Goal: Transaction & Acquisition: Purchase product/service

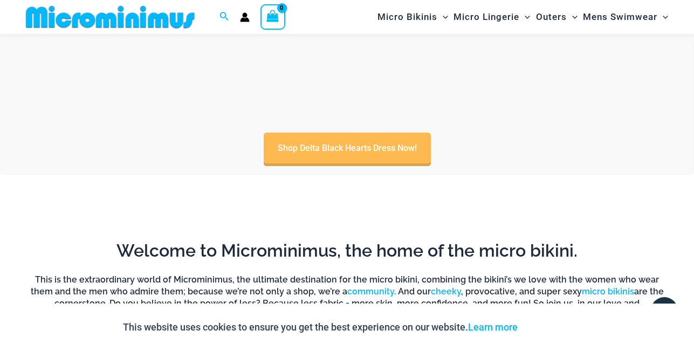
scroll to position [501, 0]
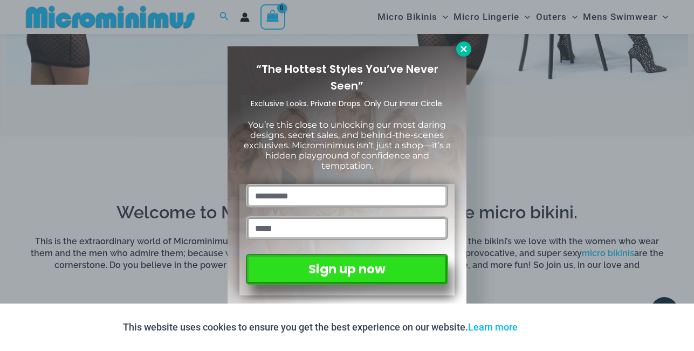
click at [466, 50] on icon at bounding box center [464, 49] width 6 height 6
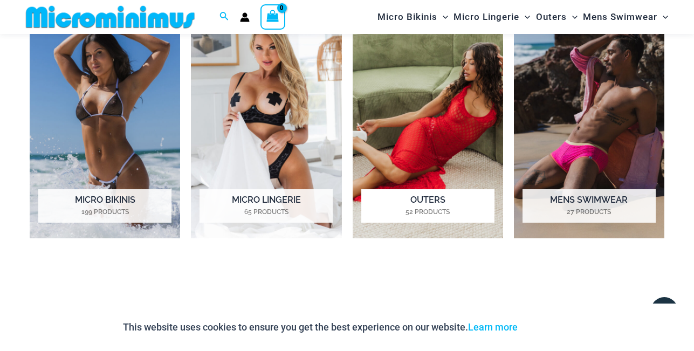
scroll to position [808, 0]
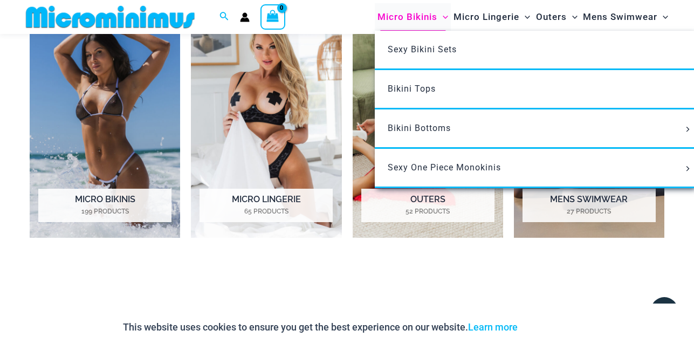
click at [401, 18] on span "Micro Bikinis" at bounding box center [408, 17] width 60 height 28
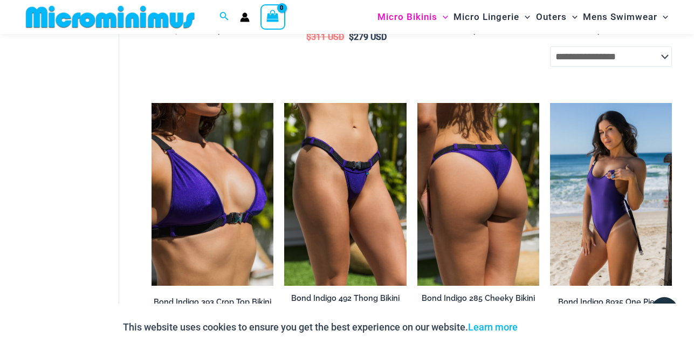
scroll to position [497, 0]
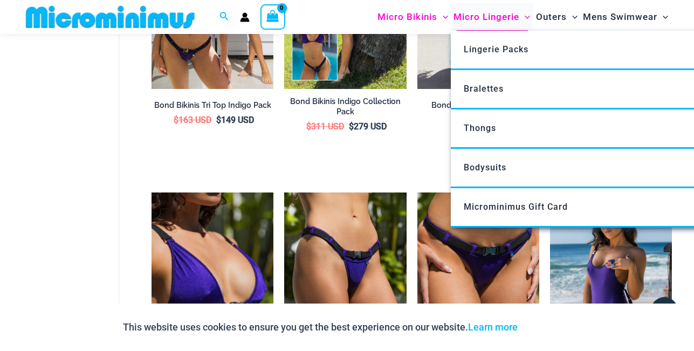
click at [485, 18] on span "Micro Lingerie" at bounding box center [487, 17] width 66 height 28
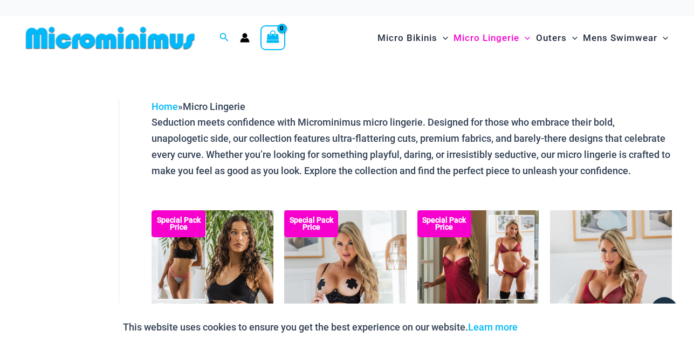
click at [129, 40] on img at bounding box center [111, 38] width 178 height 24
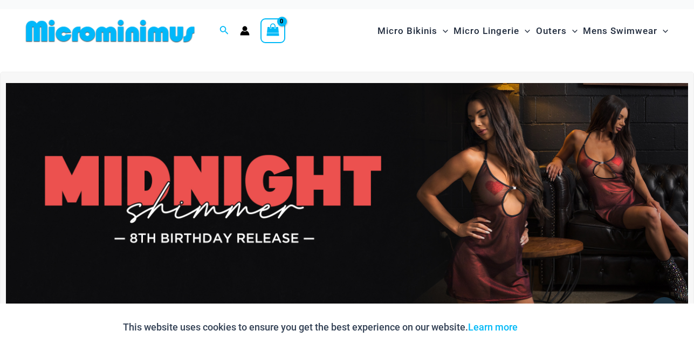
scroll to position [12, 0]
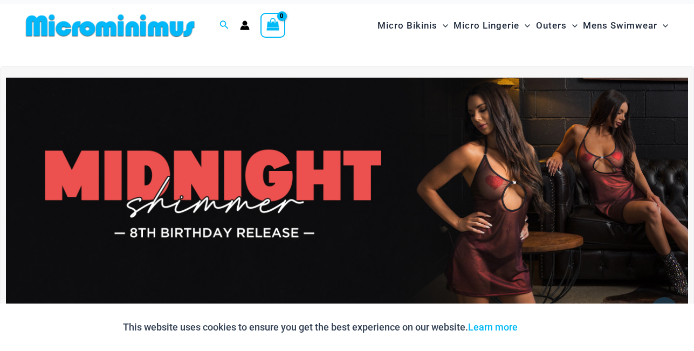
click at [351, 174] on img at bounding box center [347, 194] width 682 height 232
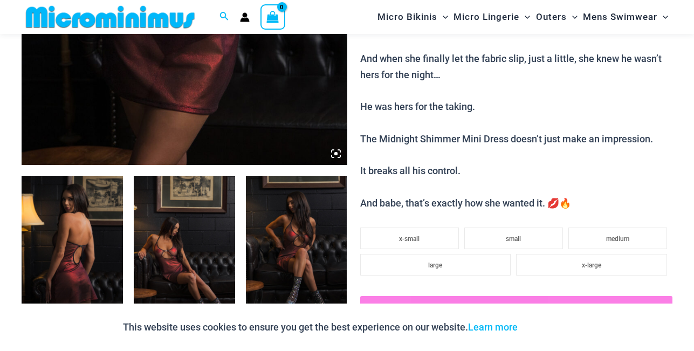
scroll to position [426, 0]
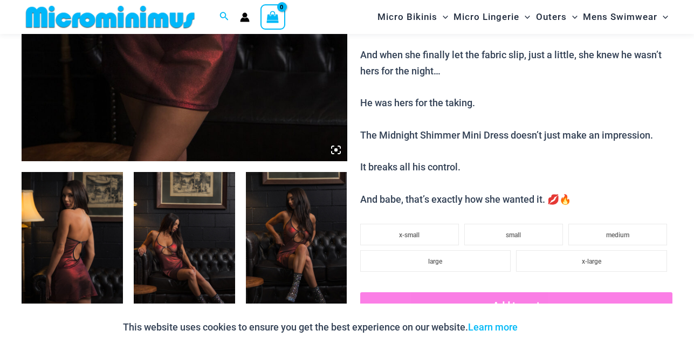
click at [210, 228] on img at bounding box center [184, 248] width 101 height 152
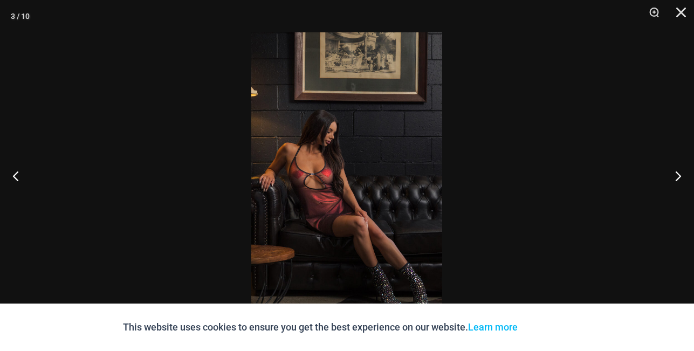
click at [360, 179] on img at bounding box center [346, 175] width 191 height 286
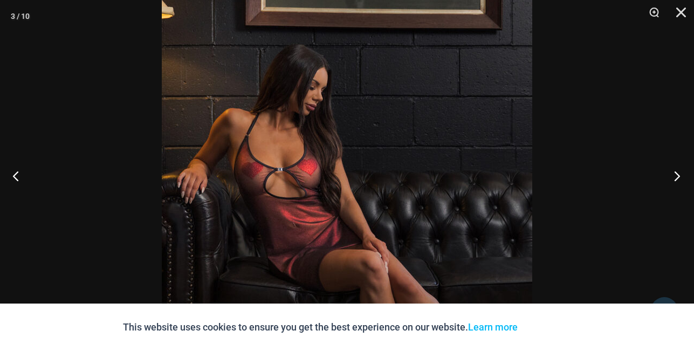
click at [674, 174] on button "Next" at bounding box center [674, 176] width 40 height 54
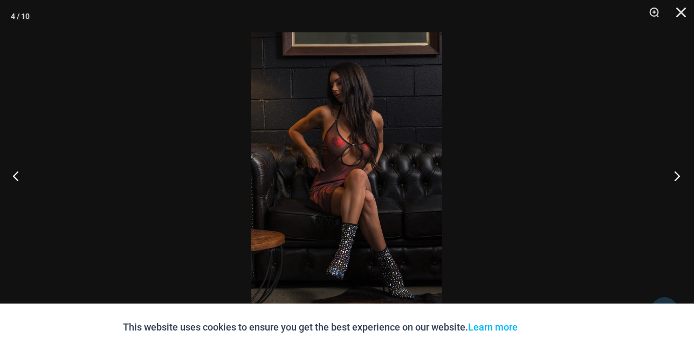
click at [674, 174] on button "Next" at bounding box center [674, 176] width 40 height 54
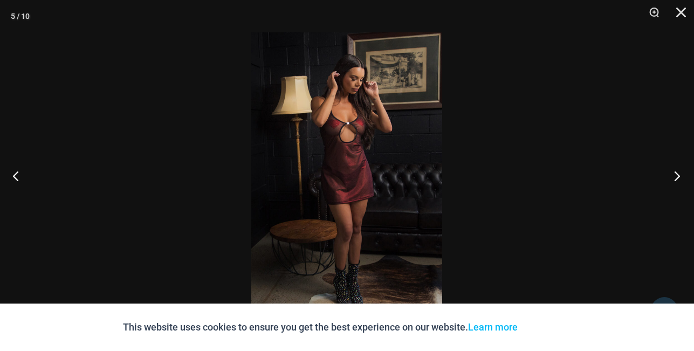
click at [674, 174] on button "Next" at bounding box center [674, 176] width 40 height 54
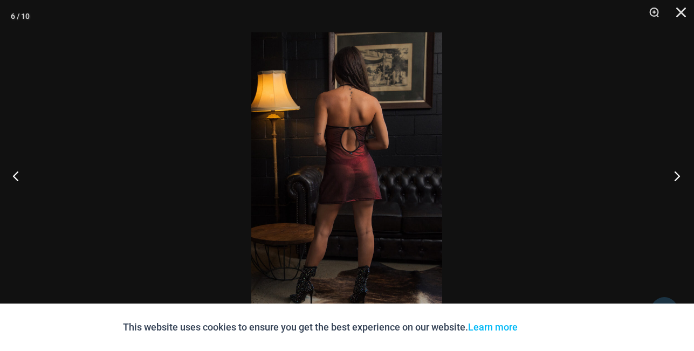
click at [674, 174] on button "Next" at bounding box center [674, 176] width 40 height 54
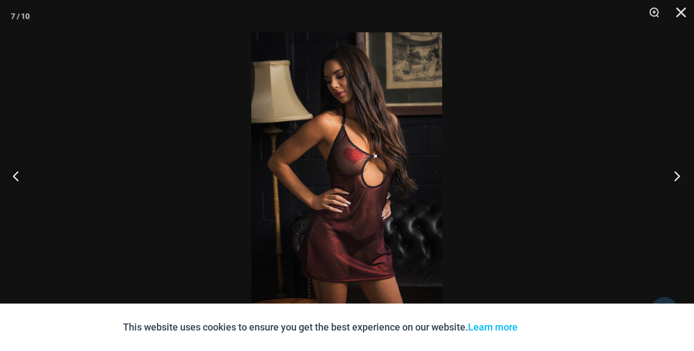
click at [674, 174] on button "Next" at bounding box center [674, 176] width 40 height 54
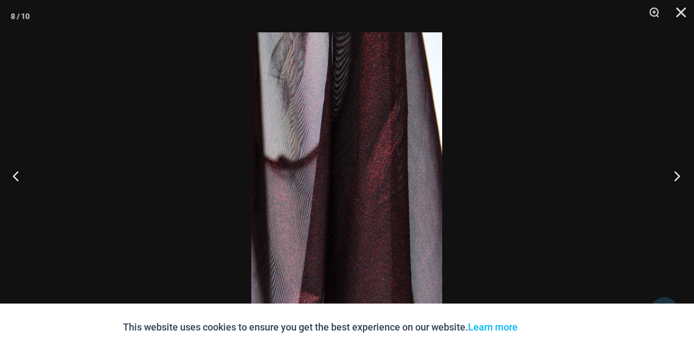
click at [674, 174] on button "Next" at bounding box center [674, 176] width 40 height 54
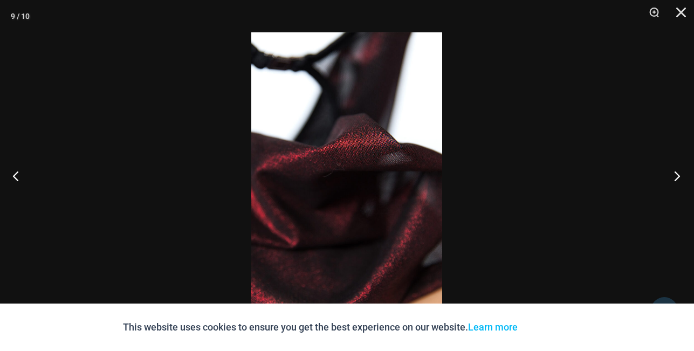
click at [674, 174] on button "Next" at bounding box center [674, 176] width 40 height 54
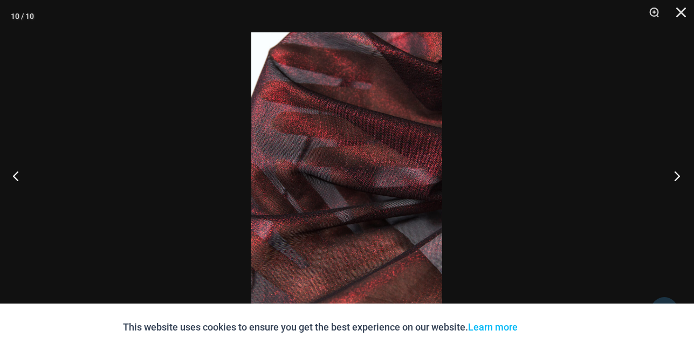
click at [674, 174] on button "Next" at bounding box center [674, 176] width 40 height 54
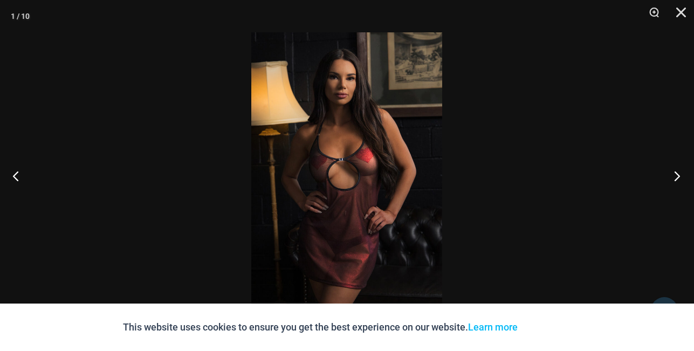
click at [674, 174] on button "Next" at bounding box center [674, 176] width 40 height 54
